Goal: Answer question/provide support

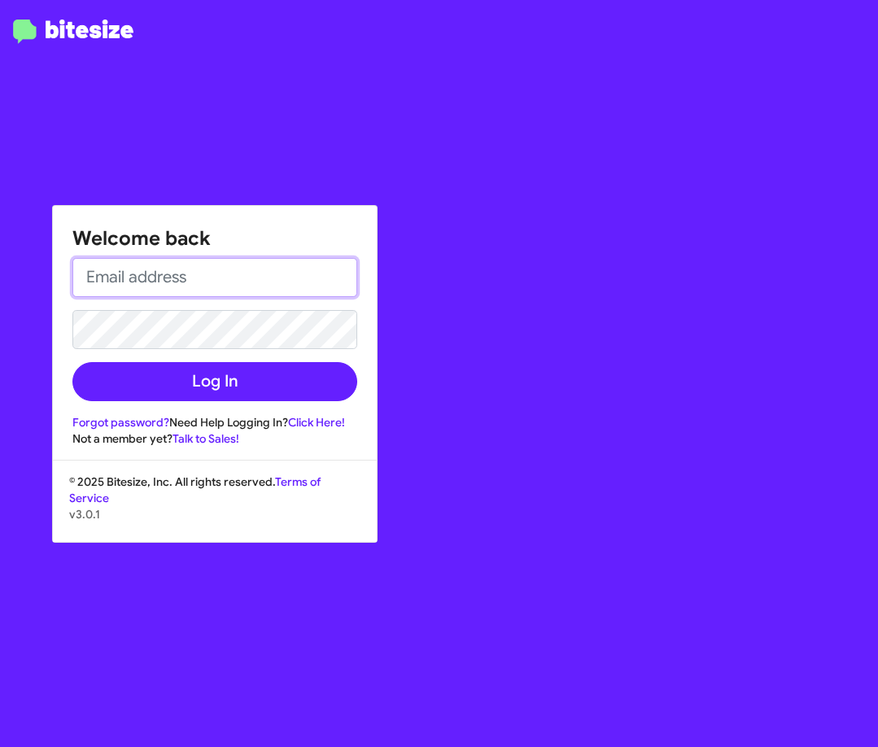
type input "[EMAIL_ADDRESS][DOMAIN_NAME]"
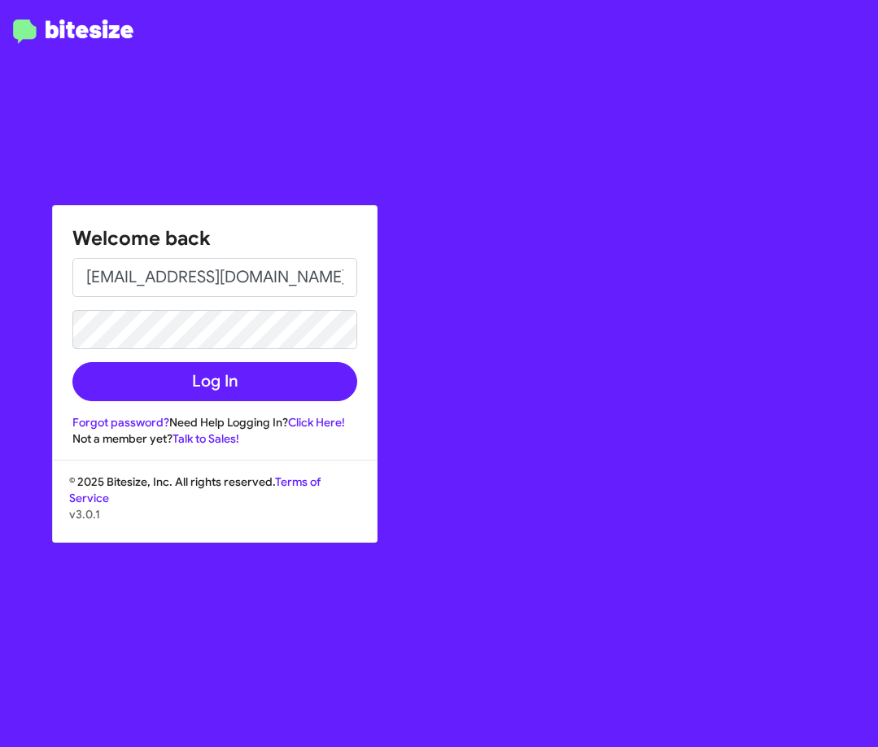
click at [147, 404] on div "Welcome back [EMAIL_ADDRESS][DOMAIN_NAME] Log In Forgot password? Need Help Log…" at bounding box center [215, 326] width 324 height 241
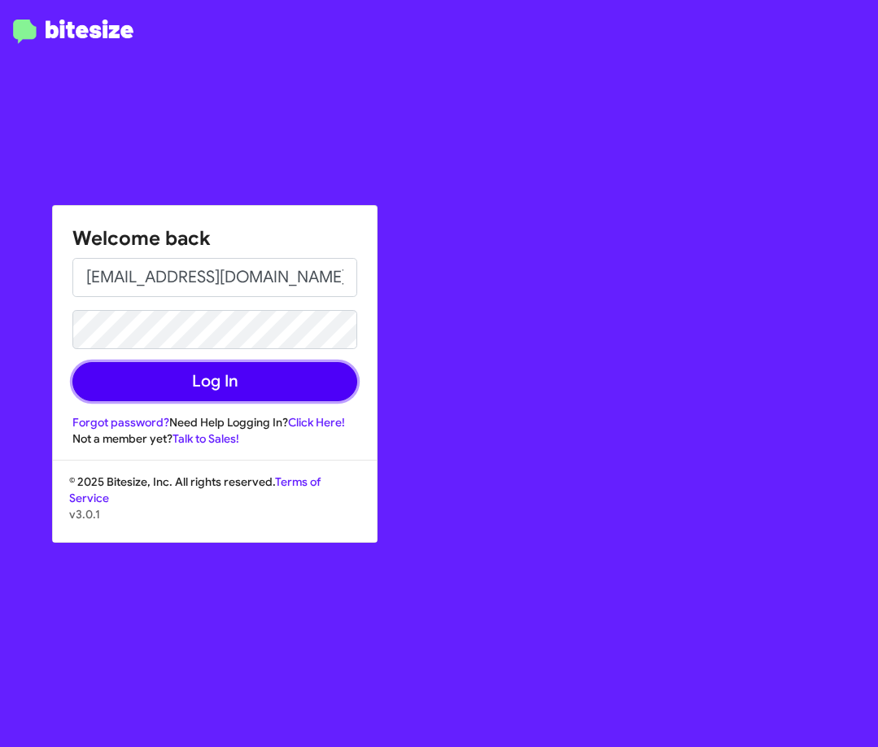
click at [151, 388] on button "Log In" at bounding box center [214, 381] width 285 height 39
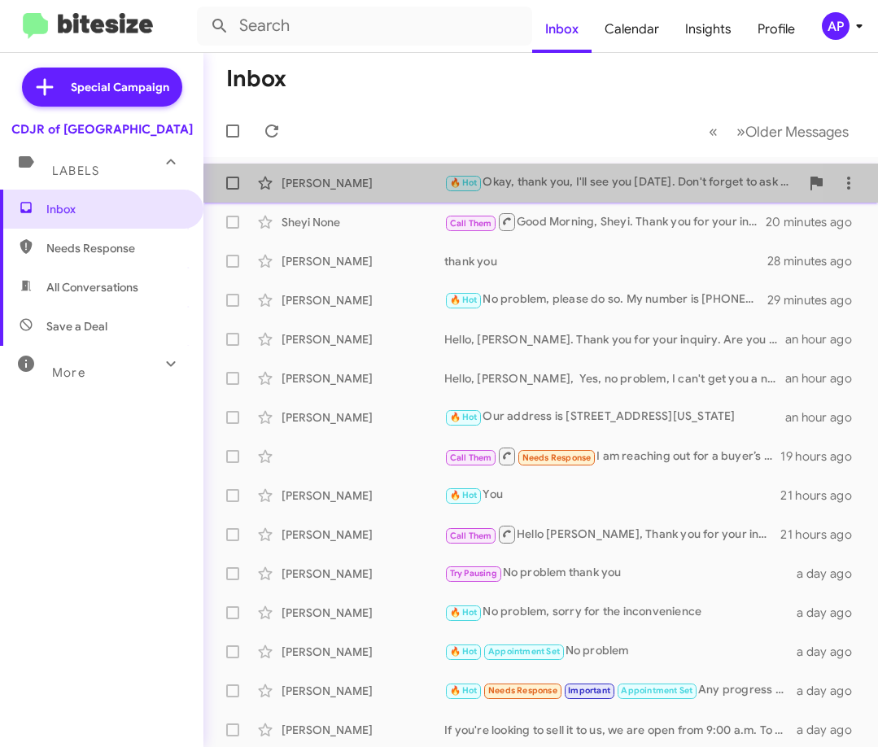
click at [613, 191] on div "🔥 Hot Okay, thank you, I'll see you [DATE]. Don't forget to ask for Dr V, the v…" at bounding box center [622, 182] width 356 height 19
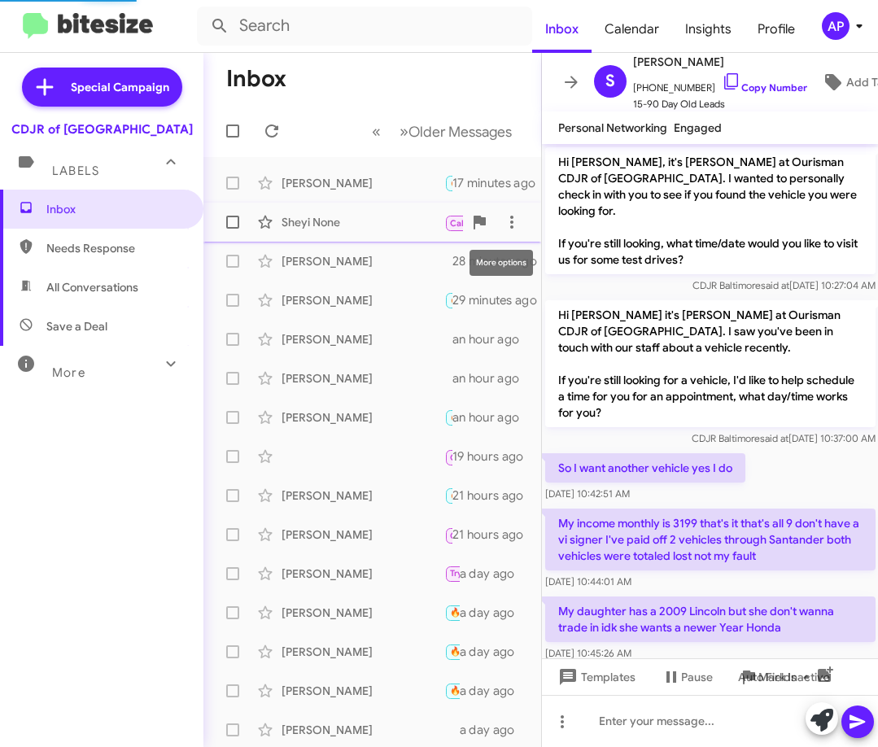
scroll to position [1439, 0]
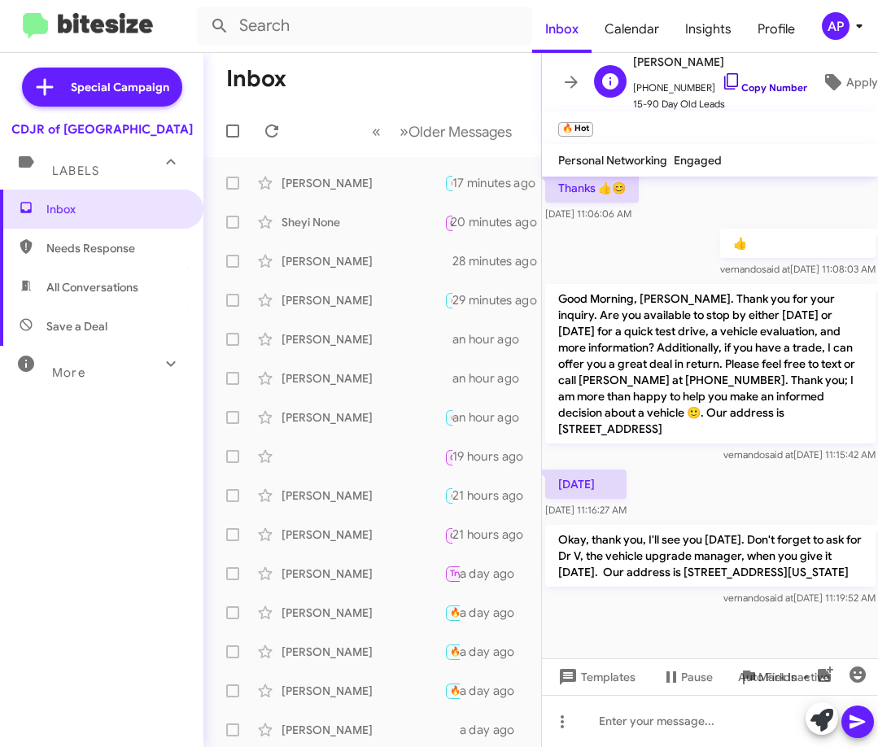
click at [740, 84] on link "Copy Number" at bounding box center [764, 87] width 85 height 12
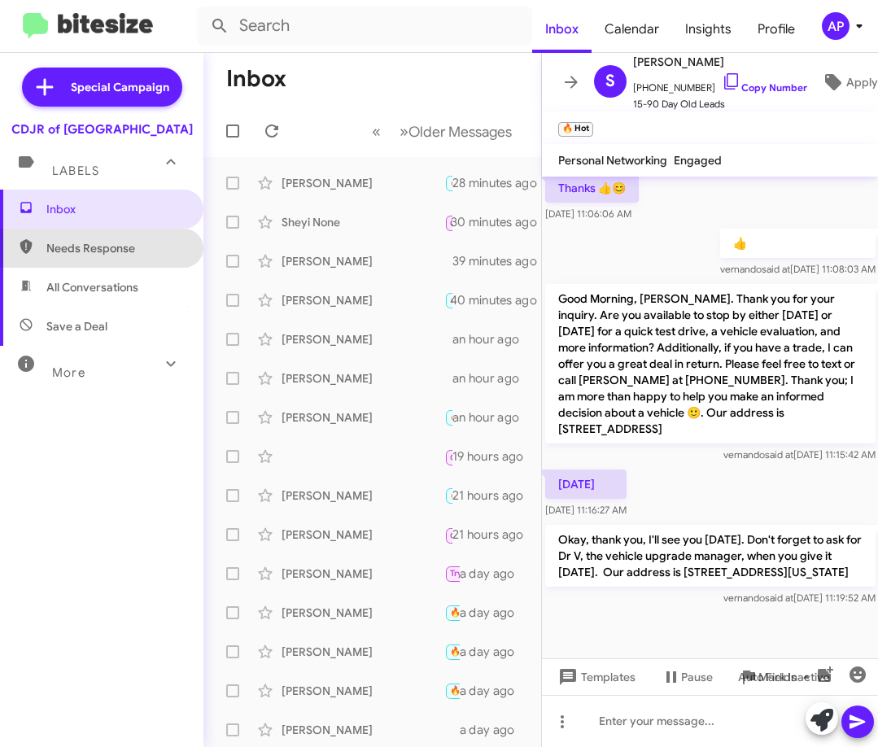
click at [124, 252] on span "Needs Response" at bounding box center [115, 248] width 138 height 16
type input "in:needs-response"
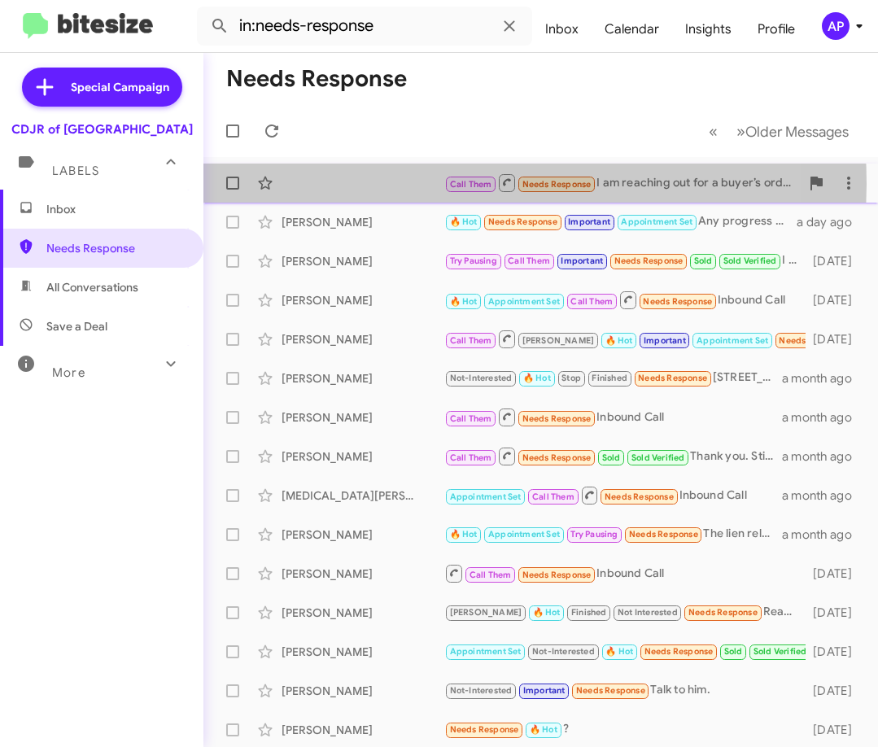
click at [420, 185] on div "Call Them Needs Response I am reaching out for a buyer’s order on the 2025 Jeep…" at bounding box center [541, 183] width 649 height 33
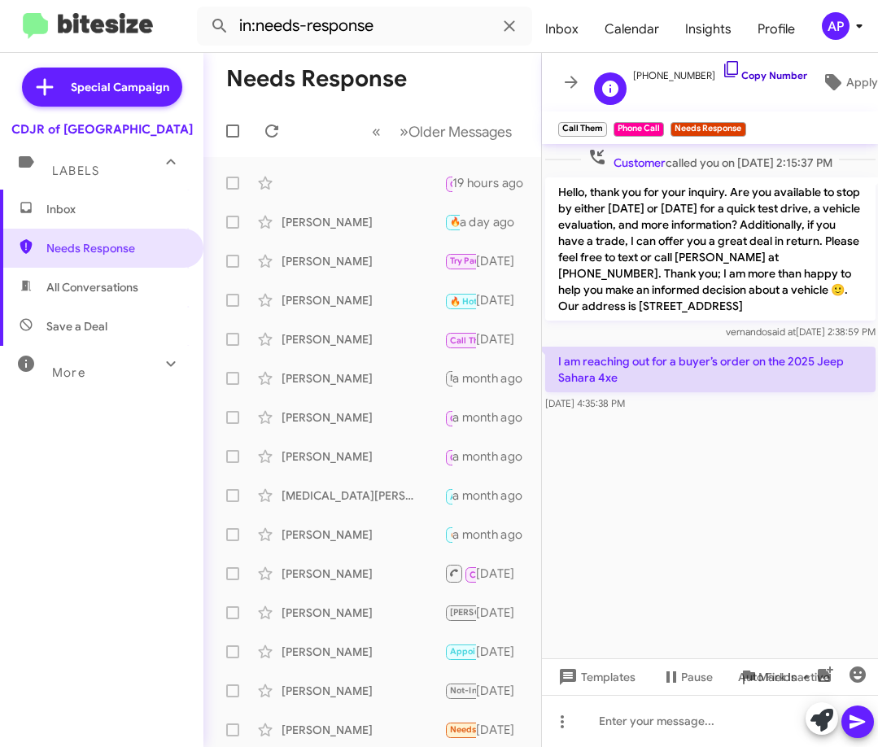
click at [752, 72] on link "Copy Number" at bounding box center [764, 75] width 85 height 12
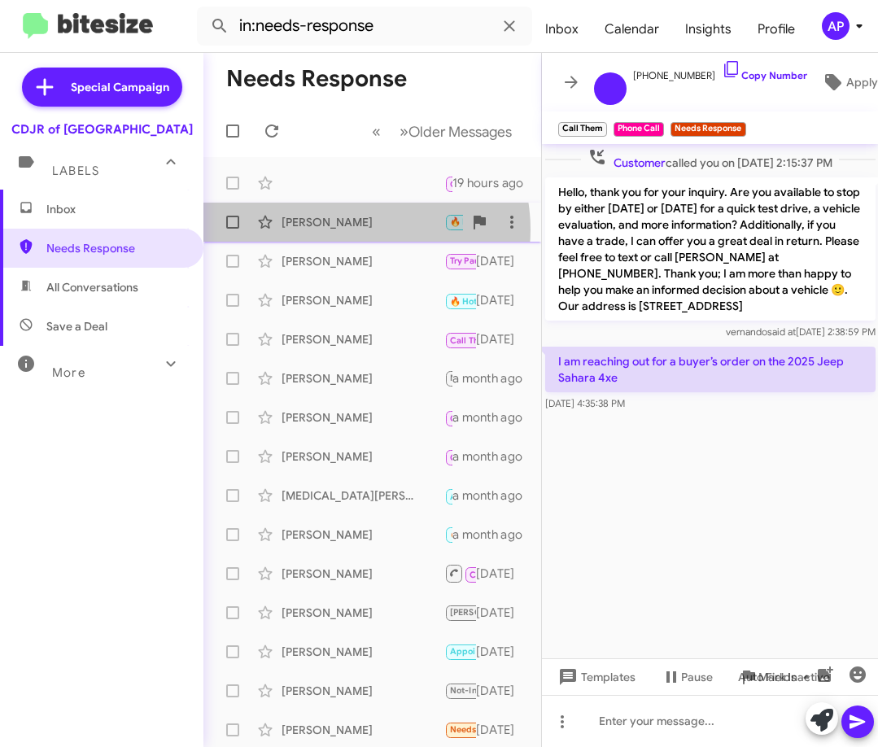
click at [357, 230] on div "[PERSON_NAME]" at bounding box center [363, 222] width 163 height 16
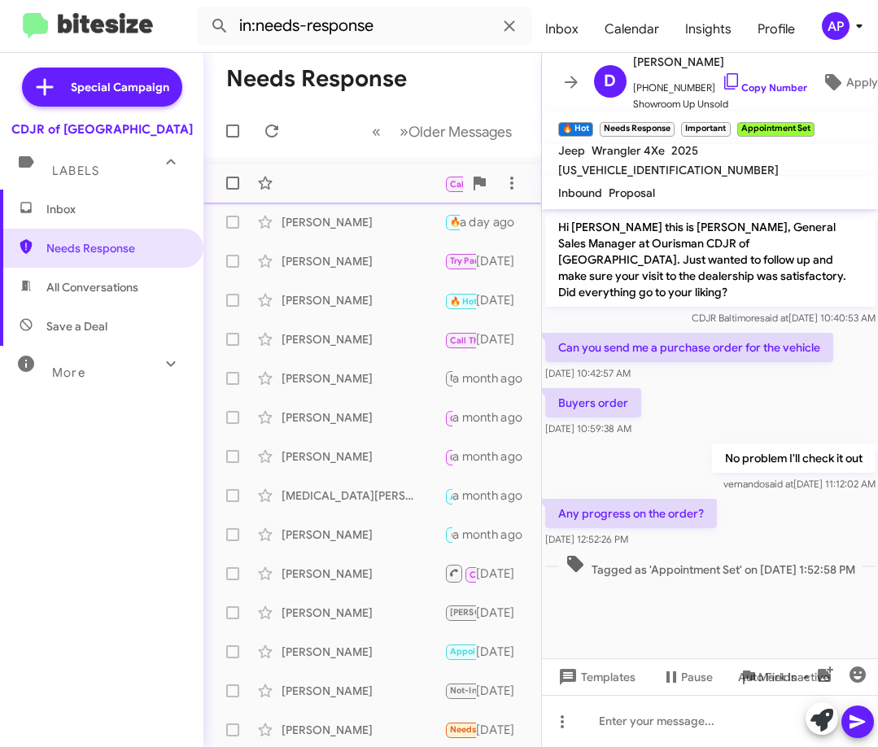
click at [366, 196] on div "Call Them Needs Response I am reaching out for a buyer’s order on the 2025 Jeep…" at bounding box center [373, 183] width 312 height 33
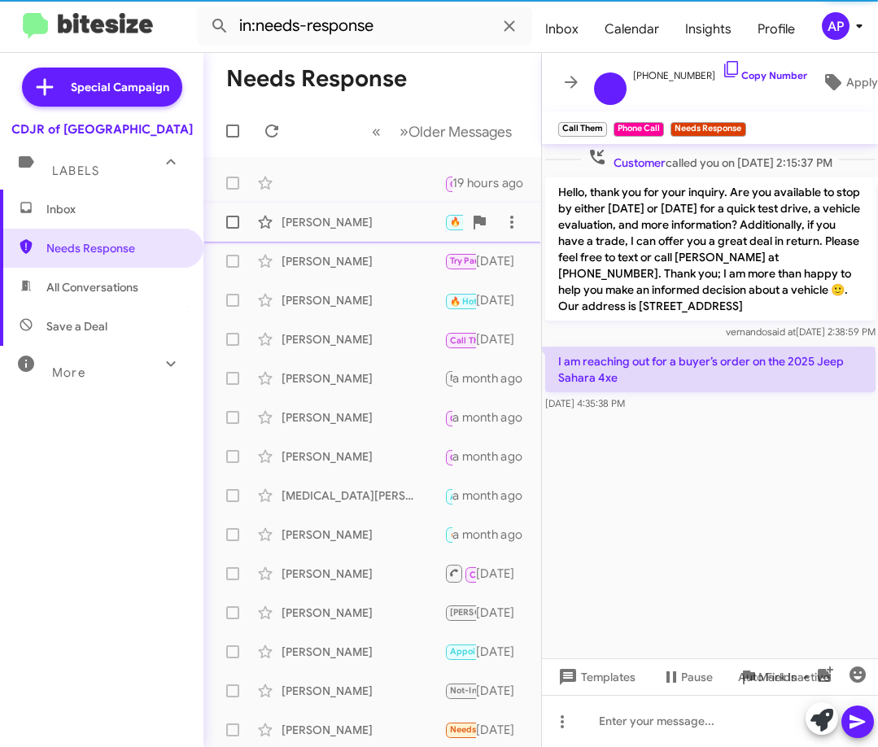
click at [365, 229] on div "[PERSON_NAME]" at bounding box center [363, 222] width 163 height 16
